Goal: Communication & Community: Answer question/provide support

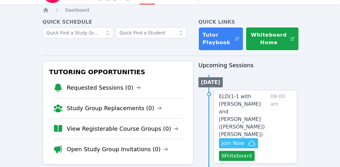
scroll to position [16, 0]
click at [227, 151] on button "Whiteboard" at bounding box center [237, 156] width 36 height 10
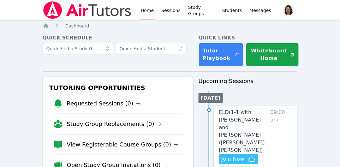
click at [244, 155] on span "Join Now" at bounding box center [238, 159] width 34 height 8
click at [254, 10] on span "Messages" at bounding box center [260, 10] width 22 height 6
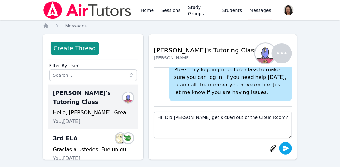
type textarea "Hi. Did Rey get kicked out of the Cloud Room?"
click at [284, 146] on icon "submit" at bounding box center [286, 148] width 6 height 6
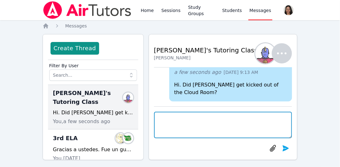
click at [264, 125] on textarea at bounding box center [223, 125] width 138 height 26
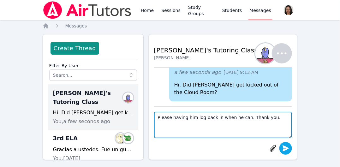
type textarea "Please having him log back in when he can. Thank you."
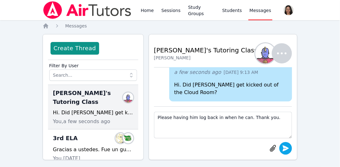
click at [287, 148] on icon "submit" at bounding box center [286, 148] width 6 height 6
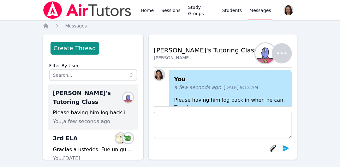
scroll to position [0, 0]
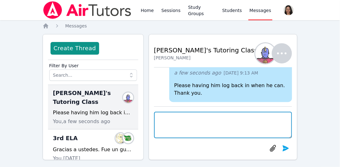
click at [204, 127] on textarea at bounding box center [223, 125] width 138 height 26
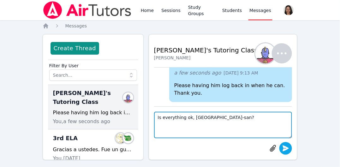
type textarea "Is everything ok, Kana-san?"
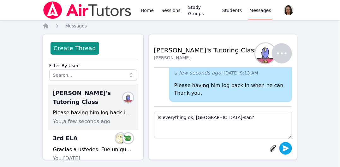
click at [287, 149] on icon "submit" at bounding box center [286, 148] width 6 height 6
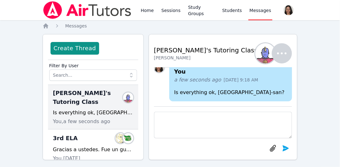
scroll to position [-52, 0]
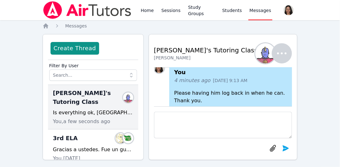
click at [284, 55] on icon "button" at bounding box center [281, 53] width 15 height 15
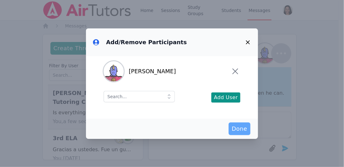
click at [242, 126] on span "Done" at bounding box center [239, 128] width 15 height 9
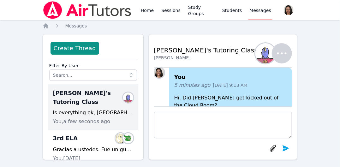
scroll to position [-106, 0]
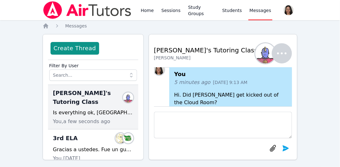
click at [256, 86] on div "5 minutes ago Sep 27, 2025 9:13 AM" at bounding box center [230, 83] width 113 height 8
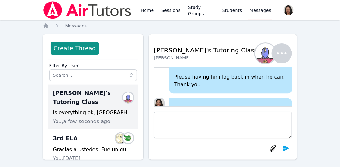
scroll to position [0, 0]
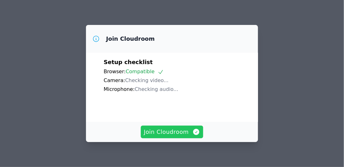
click at [179, 132] on span "Join Cloudroom" at bounding box center [172, 131] width 56 height 9
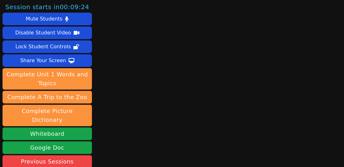
scroll to position [88, 0]
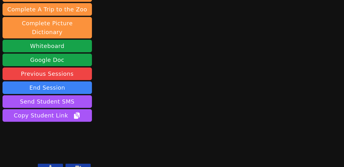
click at [56, 164] on button at bounding box center [50, 168] width 25 height 8
click at [83, 164] on button at bounding box center [78, 168] width 25 height 8
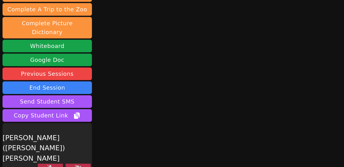
click at [81, 165] on icon at bounding box center [78, 167] width 6 height 5
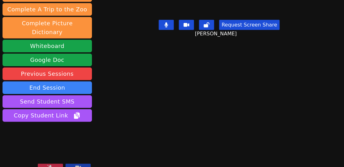
click at [50, 165] on icon at bounding box center [50, 167] width 6 height 5
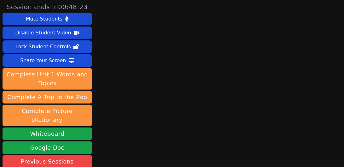
scroll to position [86, 0]
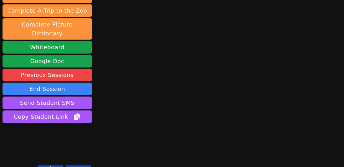
click at [75, 167] on icon at bounding box center [78, 169] width 6 height 4
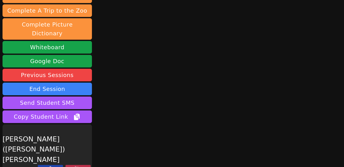
click at [75, 166] on icon at bounding box center [78, 168] width 6 height 5
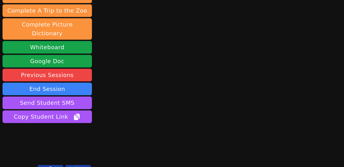
click at [50, 166] on icon at bounding box center [51, 168] width 4 height 5
click at [50, 166] on icon at bounding box center [50, 168] width 6 height 5
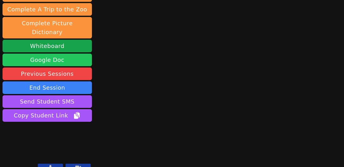
scroll to position [87, 0]
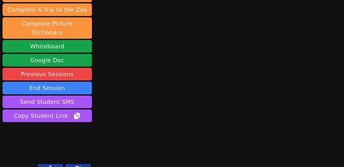
click at [54, 164] on button at bounding box center [50, 168] width 25 height 8
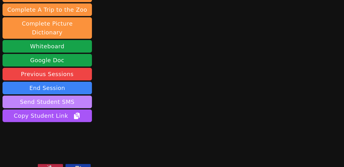
click at [83, 96] on button "Send Student SMS" at bounding box center [48, 102] width 90 height 13
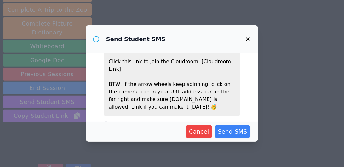
scroll to position [50, 0]
click at [151, 121] on label "Rey MacKay (has no number on file)" at bounding box center [158, 123] width 90 height 5
click at [239, 131] on span "Send SMS" at bounding box center [232, 131] width 29 height 9
click at [248, 38] on icon "button" at bounding box center [248, 39] width 8 height 8
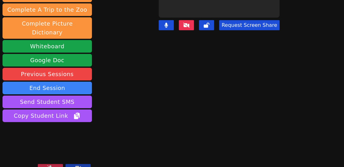
click at [52, 165] on icon at bounding box center [50, 167] width 6 height 5
click at [185, 23] on button at bounding box center [186, 25] width 15 height 10
click at [186, 23] on icon at bounding box center [187, 25] width 6 height 5
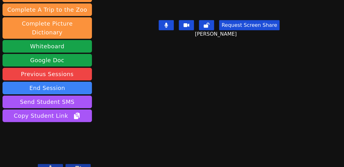
scroll to position [82, 0]
